Goal: Task Accomplishment & Management: Complete application form

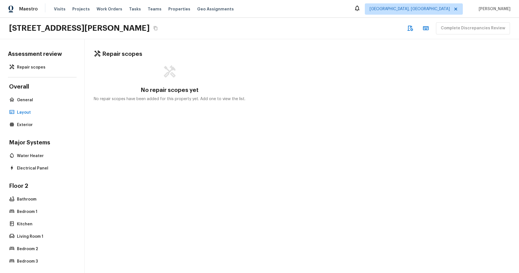
click at [334, 54] on div "Assessment review Repair scopes Overall General Layout Exterior Major Systems W…" at bounding box center [259, 156] width 519 height 234
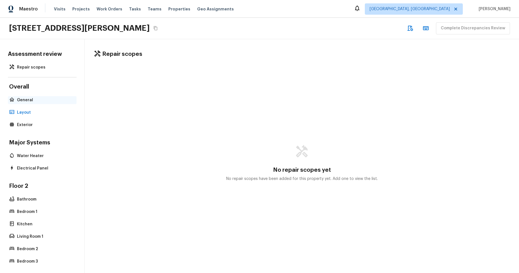
click at [25, 98] on p "General" at bounding box center [45, 100] width 56 height 6
click at [33, 69] on p "Repair scopes" at bounding box center [45, 68] width 56 height 6
click at [33, 102] on p "General" at bounding box center [45, 100] width 56 height 6
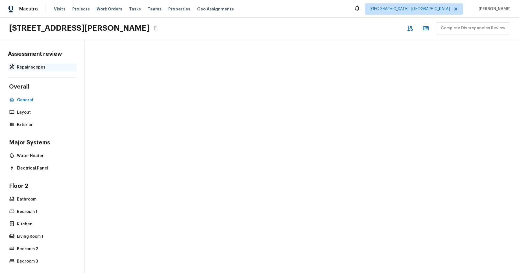
click at [32, 68] on p "Repair scopes" at bounding box center [45, 68] width 56 height 6
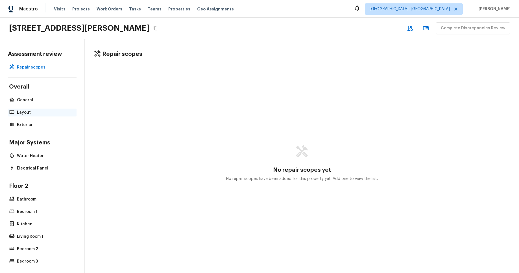
click at [24, 114] on p "Layout" at bounding box center [45, 113] width 56 height 6
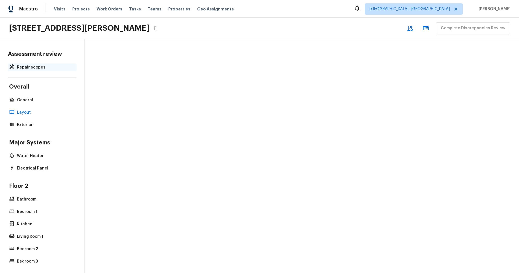
click at [38, 67] on p "Repair scopes" at bounding box center [45, 68] width 56 height 6
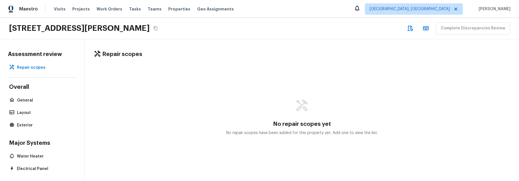
drag, startPoint x: 265, startPoint y: 19, endPoint x: 261, endPoint y: 12, distance: 8.3
click at [264, 18] on div "335 Regency St, Davenport, FL 33896 Complete Discrepancies Review" at bounding box center [259, 28] width 519 height 21
click at [251, 58] on div "Repair scopes No repair scopes yet No repair scopes have been added for this pr…" at bounding box center [302, 109] width 434 height 141
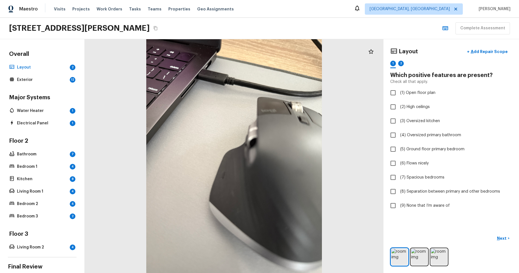
scroll to position [36, 0]
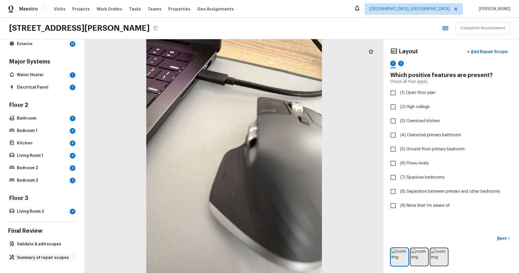
click at [51, 258] on p "Summary of repair scopes" at bounding box center [45, 258] width 56 height 6
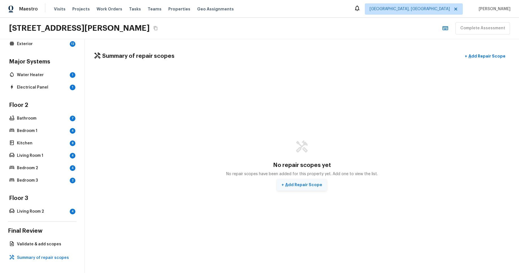
click at [318, 187] on p "Add Repair Scope" at bounding box center [303, 185] width 38 height 6
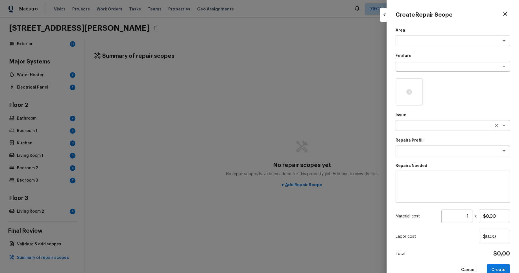
click at [468, 125] on textarea at bounding box center [444, 126] width 93 height 6
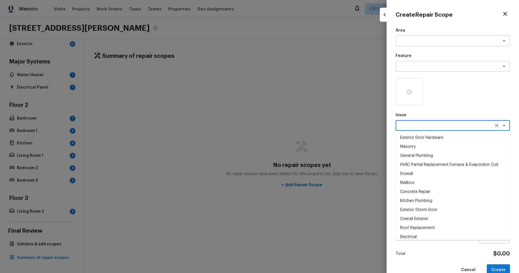
click at [462, 137] on li "Exterior Door Hardware" at bounding box center [452, 137] width 114 height 9
type textarea "Exterior Door Hardware"
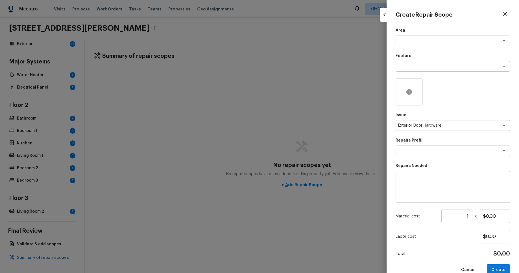
click at [411, 91] on icon at bounding box center [409, 92] width 6 height 6
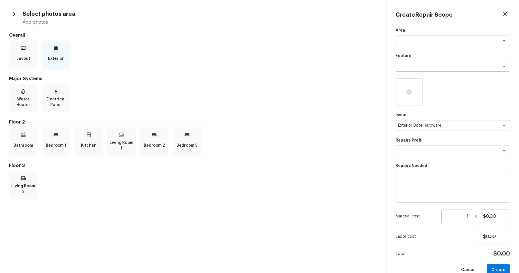
click at [59, 58] on p "Exterior" at bounding box center [56, 58] width 16 height 11
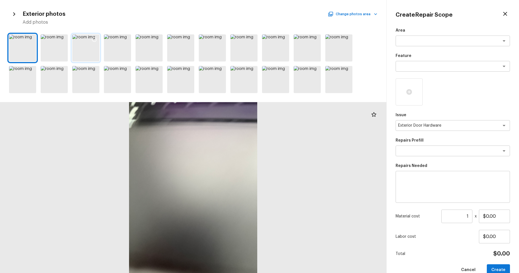
click at [93, 39] on icon at bounding box center [94, 40] width 6 height 6
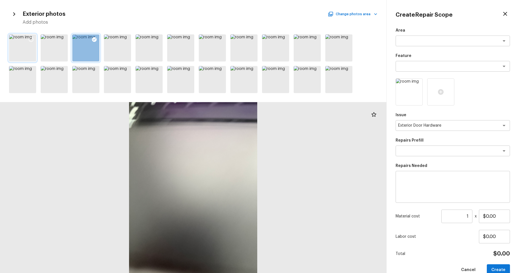
click at [30, 39] on icon at bounding box center [31, 40] width 6 height 6
click at [457, 153] on textarea at bounding box center [444, 151] width 93 height 6
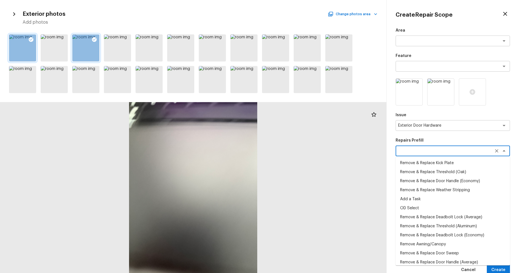
click at [456, 163] on li "Remove & Replace Kick Plate" at bounding box center [452, 163] width 114 height 9
type textarea "Remove & Replace Kick Plate"
type textarea "Prep the kick area of the exterior door (removing existing kick plate if needed…"
type input "$49.73"
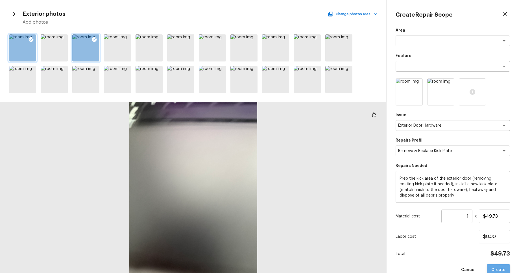
click at [498, 268] on button "Create" at bounding box center [498, 270] width 23 height 12
type input "$0.00"
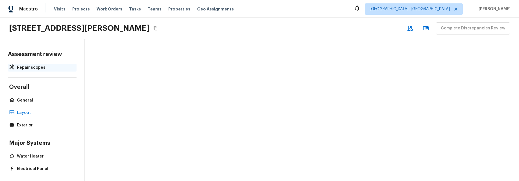
click at [43, 67] on p "Repair scopes" at bounding box center [45, 68] width 56 height 6
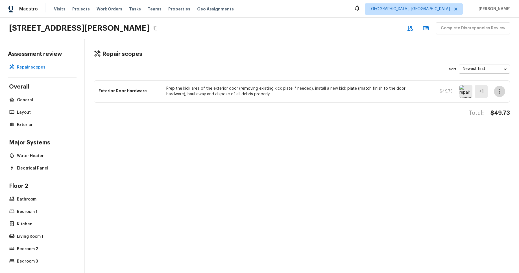
click at [499, 91] on icon "button" at bounding box center [499, 91] width 1 height 5
click at [351, 45] on div at bounding box center [259, 136] width 519 height 273
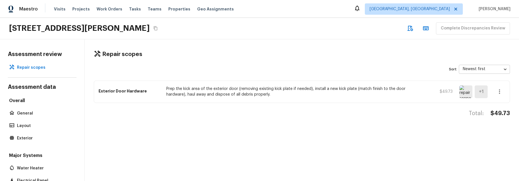
click at [274, 123] on div "Total: $49.73" at bounding box center [302, 119] width 416 height 19
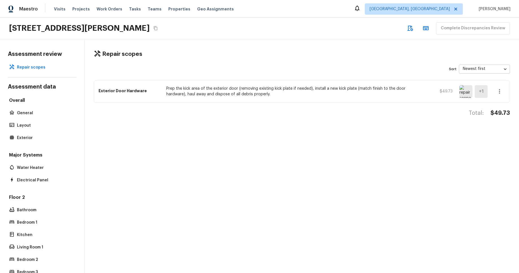
click at [291, 165] on div "Repair scopes Sort Newest first newestFirst ​ Exterior Door Hardware Prep the k…" at bounding box center [302, 156] width 434 height 234
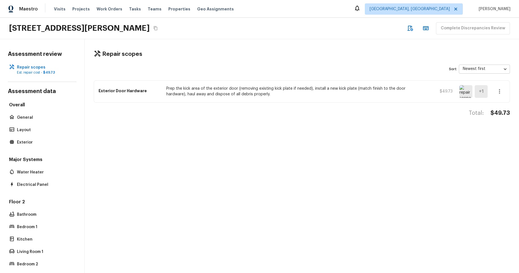
click at [319, 42] on div "Repair scopes Sort Newest first newestFirst ​ Exterior Door Hardware Prep the k…" at bounding box center [302, 156] width 434 height 234
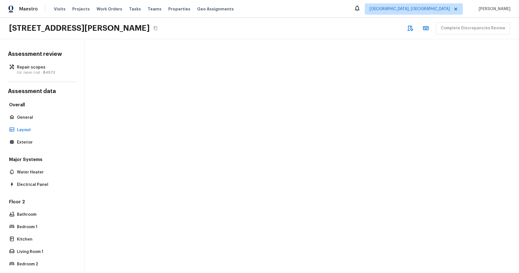
click at [14, 76] on div "Assessment review Repair scopes Est. repair cost - $49.73 Assessment data Overa…" at bounding box center [42, 156] width 85 height 234
click at [18, 73] on p "Est. repair cost - $49.73" at bounding box center [45, 72] width 56 height 5
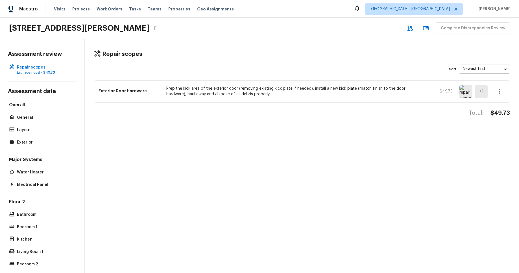
click at [261, 118] on div "Total: $49.73" at bounding box center [302, 119] width 416 height 19
